Goal: Task Accomplishment & Management: Use online tool/utility

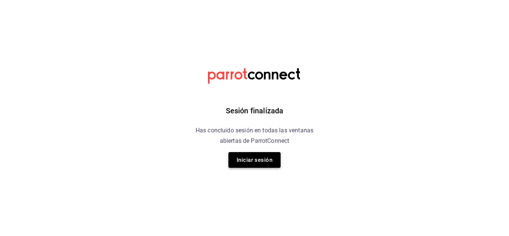
click at [265, 158] on button "Iniciar sesión" at bounding box center [254, 160] width 52 height 16
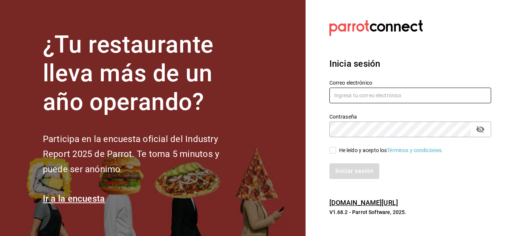
type input "[EMAIL_ADDRESS][DOMAIN_NAME]"
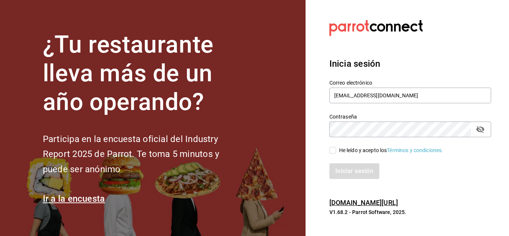
click at [331, 151] on input "He leído y acepto los Términos y condiciones." at bounding box center [332, 150] width 7 height 7
checkbox input "true"
click at [343, 166] on button "Iniciar sesión" at bounding box center [354, 171] width 51 height 16
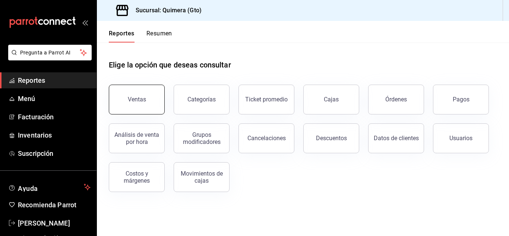
click at [134, 98] on div "Ventas" at bounding box center [137, 99] width 18 height 7
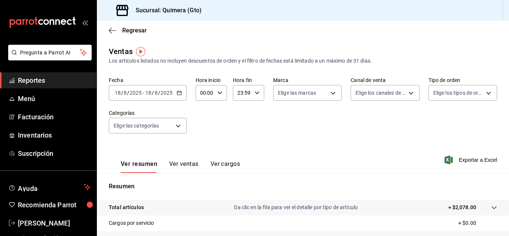
click at [178, 92] on \(Stroke\) "button" at bounding box center [179, 92] width 4 height 0
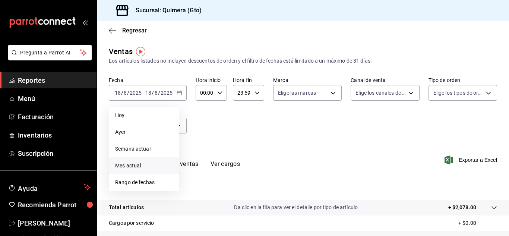
click at [134, 166] on span "Mes actual" at bounding box center [144, 166] width 58 height 8
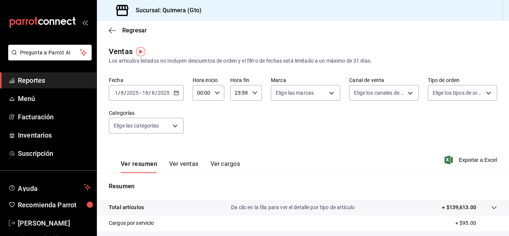
click at [295, 134] on div "Fecha [DATE] [DATE] - [DATE] [DATE] Hora inicio 00:00 Hora inicio Hora fin 23:5…" at bounding box center [303, 110] width 388 height 66
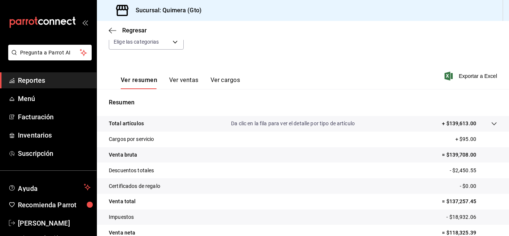
scroll to position [83, 0]
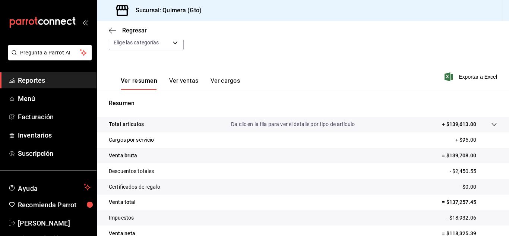
drag, startPoint x: 371, startPoint y: 75, endPoint x: 382, endPoint y: 57, distance: 21.7
click at [382, 57] on div "Ventas Los artículos listados no incluyen descuentos de orden y el filtro de fe…" at bounding box center [303, 112] width 412 height 299
click at [302, 29] on div "Regresar" at bounding box center [303, 30] width 412 height 19
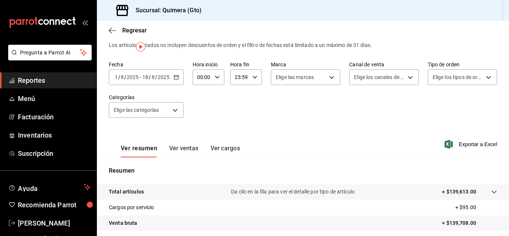
scroll to position [0, 0]
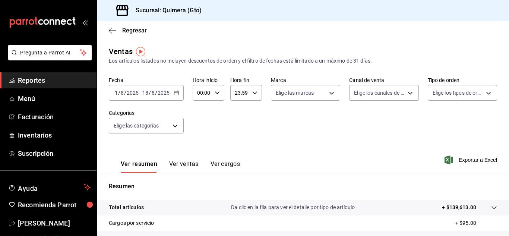
click at [300, 143] on div "Ver resumen Ver ventas Ver cargos Exportar a Excel" at bounding box center [303, 157] width 412 height 31
click at [265, 133] on div "Fecha [DATE] [DATE] - [DATE] [DATE] Hora inicio 00:00 Hora inicio Hora fin 23:5…" at bounding box center [303, 110] width 388 height 66
click at [268, 127] on div "Fecha [DATE] [DATE] - [DATE] [DATE] Hora inicio 00:00 Hora inicio Hora fin 23:5…" at bounding box center [303, 110] width 388 height 66
click at [170, 95] on div "[DATE] [DATE] - [DATE] [DATE]" at bounding box center [146, 93] width 75 height 16
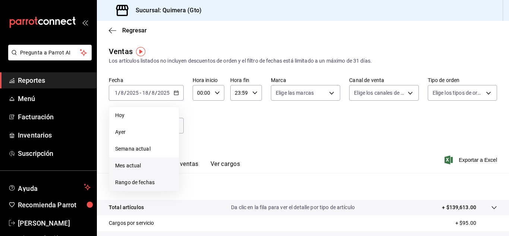
click at [153, 184] on span "Rango de fechas" at bounding box center [144, 182] width 58 height 8
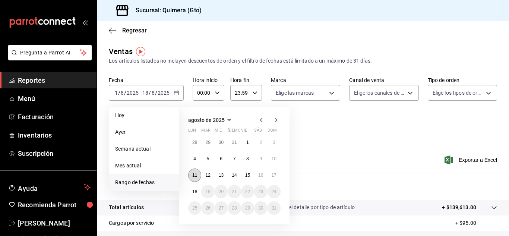
click at [193, 170] on button "11" at bounding box center [194, 174] width 13 height 13
click at [268, 175] on button "17" at bounding box center [273, 174] width 13 height 13
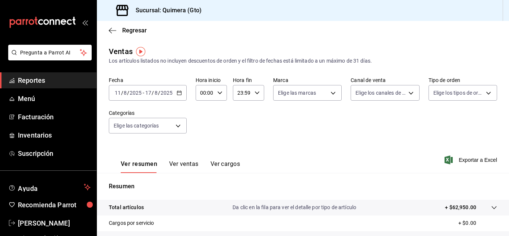
click at [342, 137] on div "Fecha [DATE] [DATE] - [DATE] [DATE] Hora inicio 00:00 Hora inicio Hora fin 23:5…" at bounding box center [303, 110] width 388 height 66
click at [281, 138] on div "Fecha [DATE] [DATE] - [DATE] [DATE] Hora inicio 00:00 Hora inicio Hora fin 23:5…" at bounding box center [303, 110] width 388 height 66
click at [319, 130] on div "Fecha [DATE] [DATE] - [DATE] [DATE] Hora inicio 00:00 Hora inicio Hora fin 23:5…" at bounding box center [303, 110] width 388 height 66
click at [363, 126] on div "Fecha [DATE] [DATE] - [DATE] [DATE] Hora inicio 00:00 Hora inicio Hora fin 23:5…" at bounding box center [303, 110] width 388 height 66
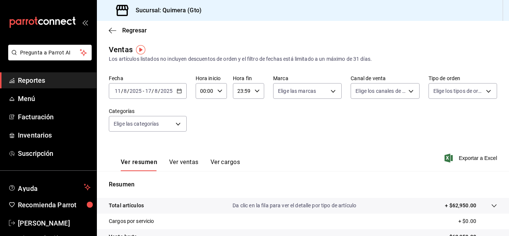
click at [365, 123] on div "Fecha [DATE] [DATE] - [DATE] [DATE] Hora inicio 00:00 Hora inicio Hora fin 23:5…" at bounding box center [303, 108] width 388 height 66
click at [342, 45] on div "Ventas Los artículos listados no incluyen descuentos de orden y el filtro de fe…" at bounding box center [303, 53] width 388 height 19
click at [252, 139] on div "Fecha [DATE] [DATE] - [DATE] [DATE] Hora inicio 00:00 Hora inicio Hora fin 23:5…" at bounding box center [303, 108] width 388 height 66
drag, startPoint x: 252, startPoint y: 139, endPoint x: 454, endPoint y: 132, distance: 201.6
click at [454, 132] on div "Fecha [DATE] [DATE] - [DATE] [DATE] Hora inicio 00:00 Hora inicio Hora fin 23:5…" at bounding box center [303, 108] width 388 height 66
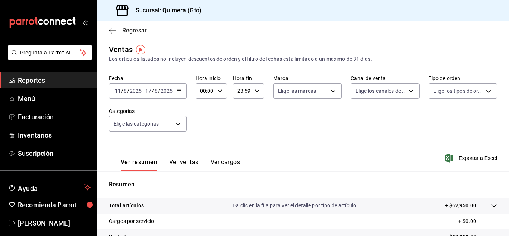
click at [128, 31] on span "Regresar" at bounding box center [134, 30] width 25 height 7
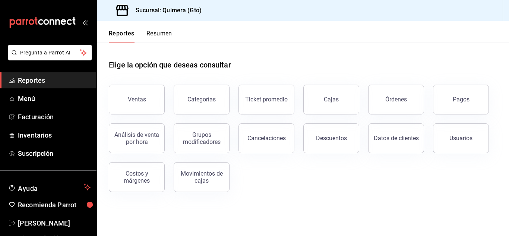
click at [308, 31] on header "Reportes Resumen" at bounding box center [303, 32] width 412 height 22
click at [265, 34] on header "Reportes Resumen" at bounding box center [303, 32] width 412 height 22
click at [269, 94] on button "Ticket promedio" at bounding box center [266, 100] width 56 height 30
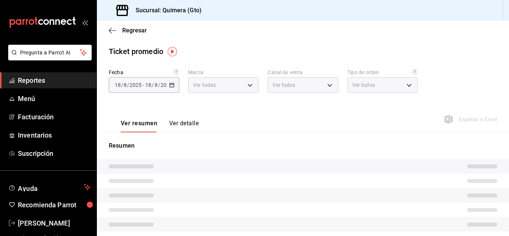
type input "07e17c47-eca6-430d-b0ad-2a8f43e0bd5e"
type input "PARROT,UBER_EATS,RAPPI,DIDI_FOOD,ONLINE"
type input "b7f7f527-3a0f-4800-bfbe-f28bf02f6138,47acfc92-5346-4805-b676-c491035a0e8a,35c7d…"
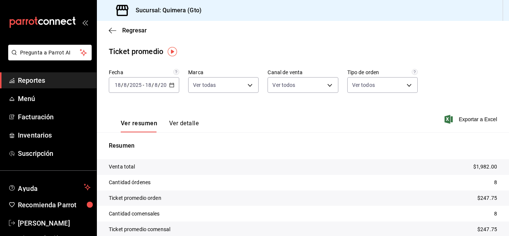
scroll to position [8, 0]
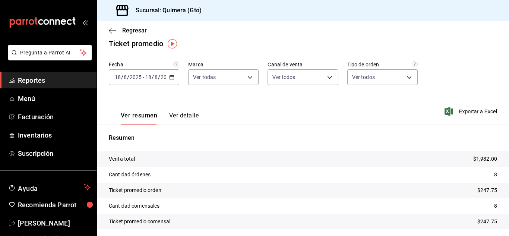
click at [171, 79] on icon "button" at bounding box center [171, 76] width 5 height 5
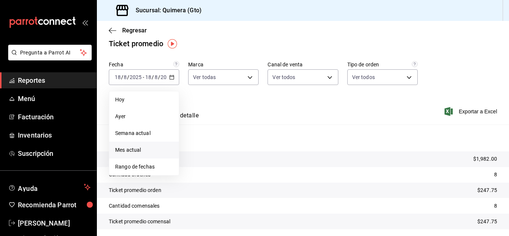
click at [136, 151] on span "Mes actual" at bounding box center [144, 150] width 58 height 8
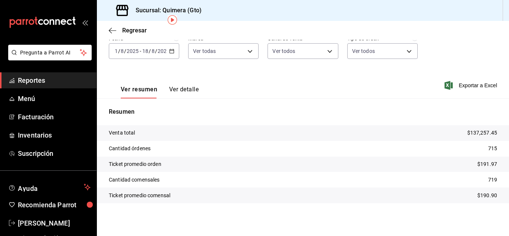
scroll to position [0, 0]
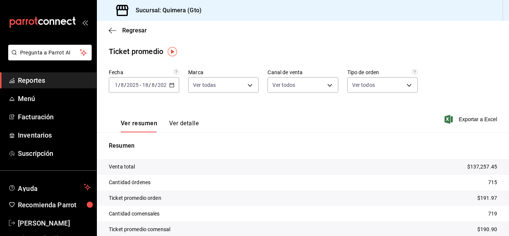
click at [462, 54] on div "Ticket promedio" at bounding box center [303, 51] width 412 height 11
drag, startPoint x: 462, startPoint y: 54, endPoint x: 418, endPoint y: 23, distance: 53.5
click at [418, 23] on div "Regresar" at bounding box center [303, 30] width 412 height 19
click at [357, 31] on div "Regresar" at bounding box center [303, 30] width 412 height 19
click at [369, 39] on div "Regresar" at bounding box center [303, 30] width 412 height 19
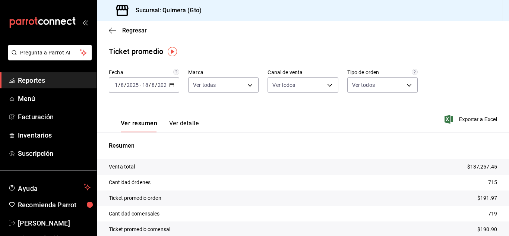
click at [316, 35] on div "Regresar" at bounding box center [303, 30] width 412 height 19
click at [220, 31] on div "Regresar" at bounding box center [303, 30] width 412 height 19
click at [137, 31] on span "Regresar" at bounding box center [134, 30] width 25 height 7
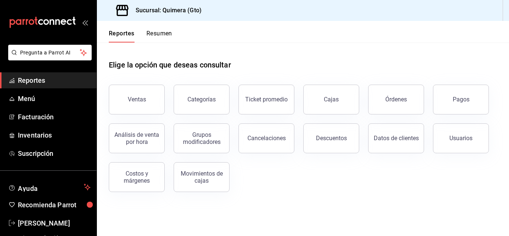
click at [250, 47] on div "Elige la opción que deseas consultar" at bounding box center [303, 58] width 388 height 33
click at [268, 105] on button "Ticket promedio" at bounding box center [266, 100] width 56 height 30
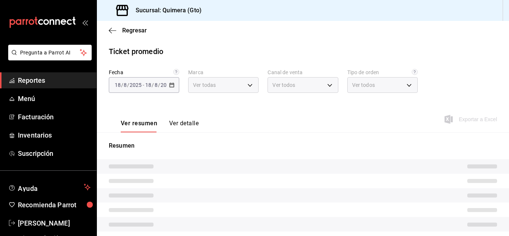
type input "07e17c47-eca6-430d-b0ad-2a8f43e0bd5e"
type input "PARROT,UBER_EATS,RAPPI,DIDI_FOOD,ONLINE"
type input "b7f7f527-3a0f-4800-bfbe-f28bf02f6138,47acfc92-5346-4805-b676-c491035a0e8a,35c7d…"
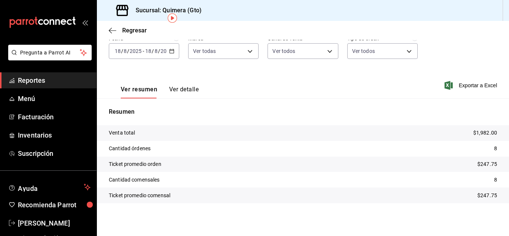
scroll to position [12, 0]
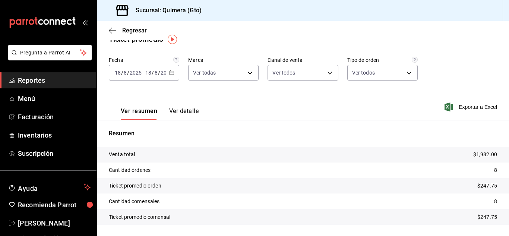
click at [170, 70] on icon "button" at bounding box center [171, 72] width 5 height 5
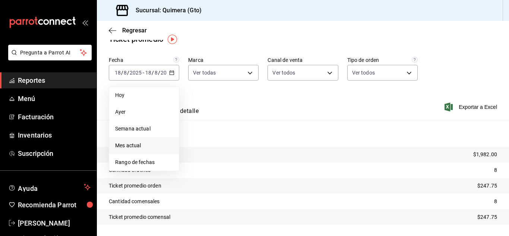
click at [135, 146] on span "Mes actual" at bounding box center [144, 145] width 58 height 8
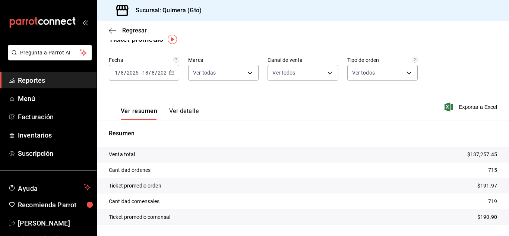
click at [169, 73] on icon "button" at bounding box center [171, 72] width 5 height 5
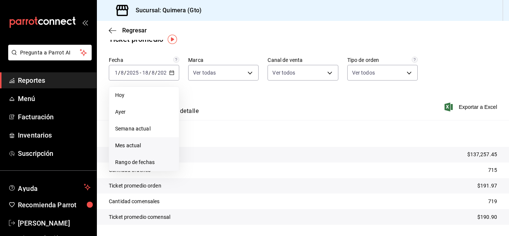
click at [134, 163] on span "Rango de fechas" at bounding box center [144, 162] width 58 height 8
